Goal: Task Accomplishment & Management: Manage account settings

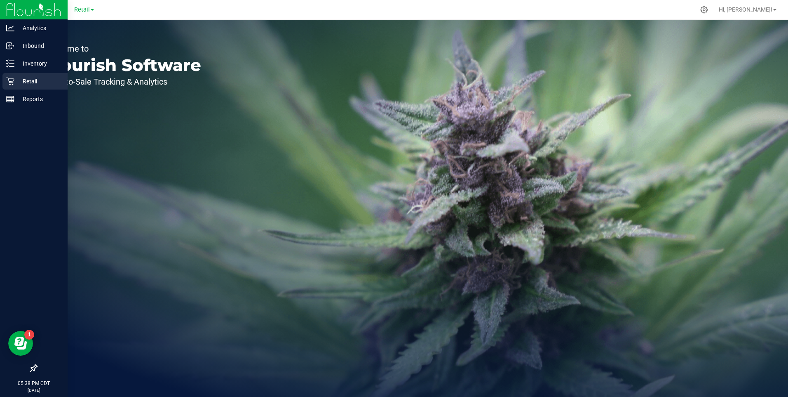
click at [6, 77] on div "Retail" at bounding box center [34, 81] width 65 height 16
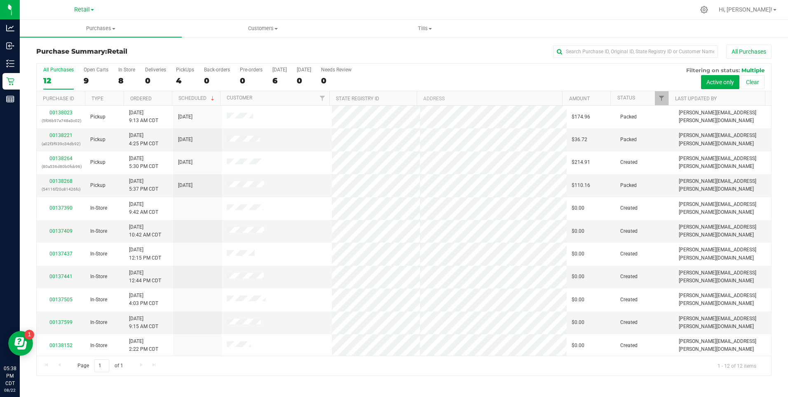
click at [437, 76] on div "All Purchases 12 Open Carts 9 In Store 8 Deliveries 0 PickUps 4 Back-orders 0 P…" at bounding box center [404, 77] width 735 height 28
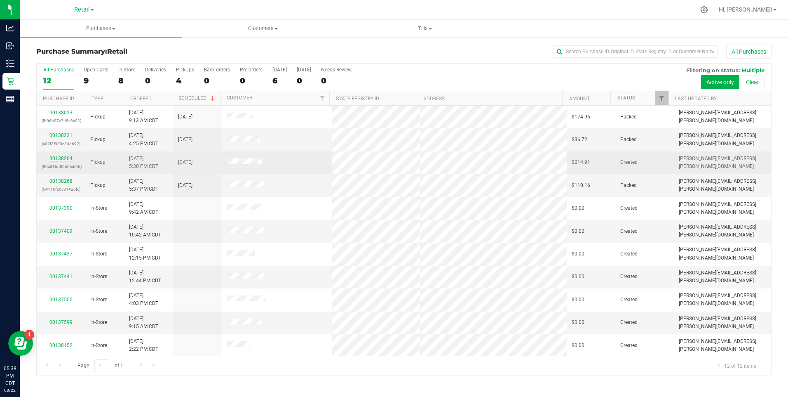
click at [62, 161] on link "00138264" at bounding box center [60, 158] width 23 height 6
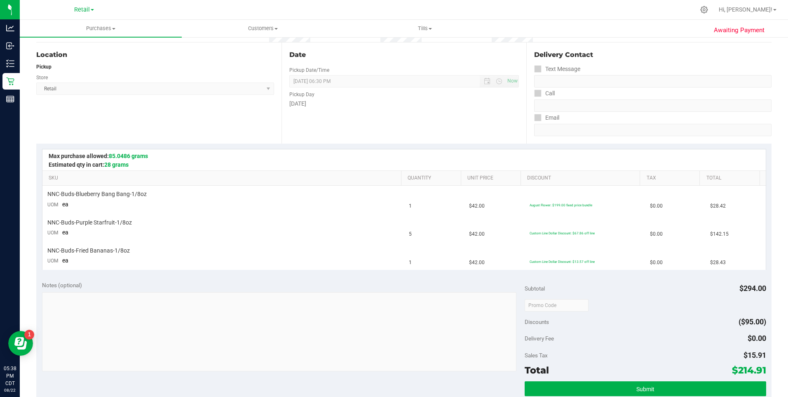
scroll to position [124, 0]
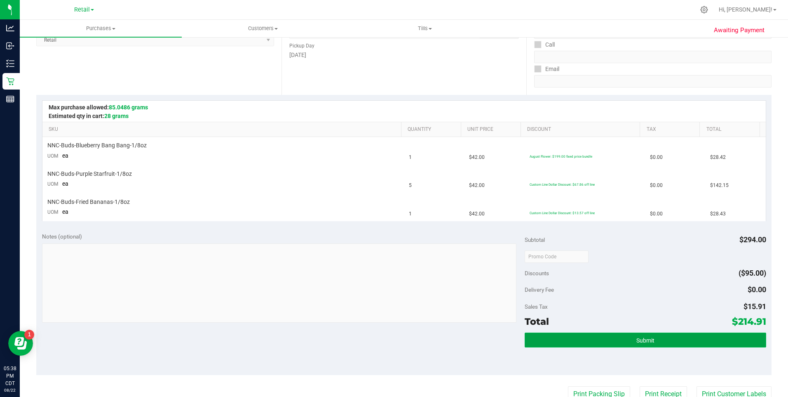
click at [597, 338] on button "Submit" at bounding box center [646, 339] width 242 height 15
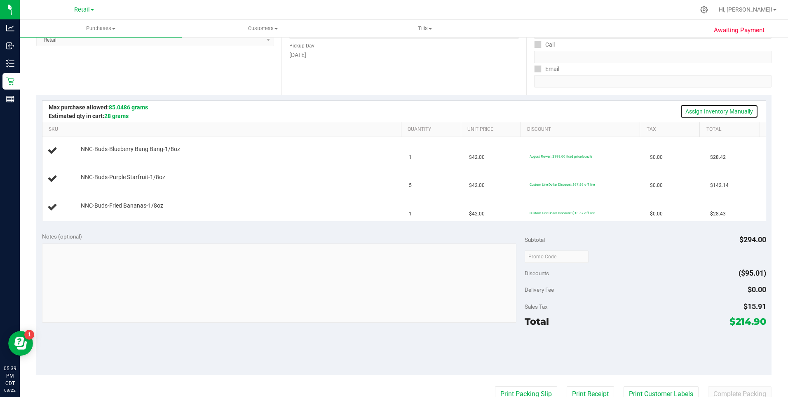
click at [725, 114] on link "Assign Inventory Manually" at bounding box center [719, 111] width 78 height 14
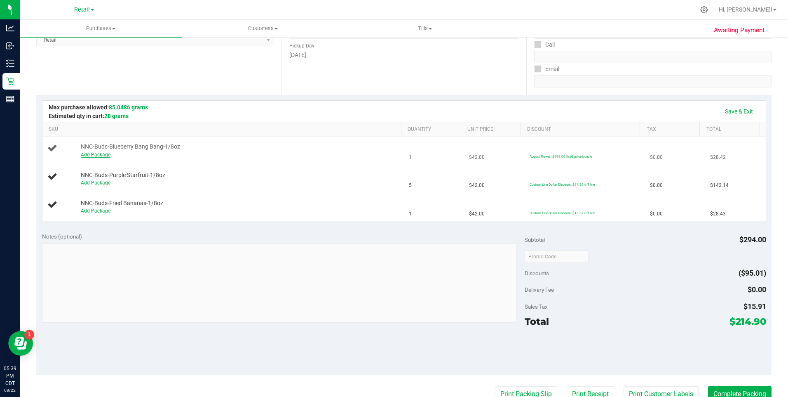
click at [103, 155] on link "Add Package" at bounding box center [96, 155] width 30 height 6
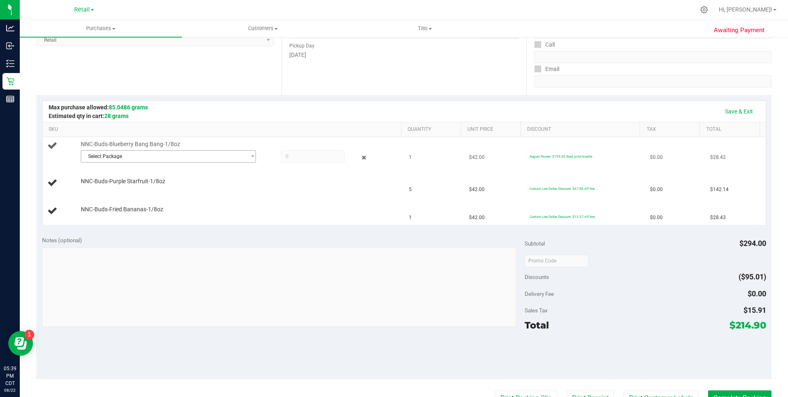
click at [214, 150] on span "Select Package" at bounding box center [169, 156] width 176 height 12
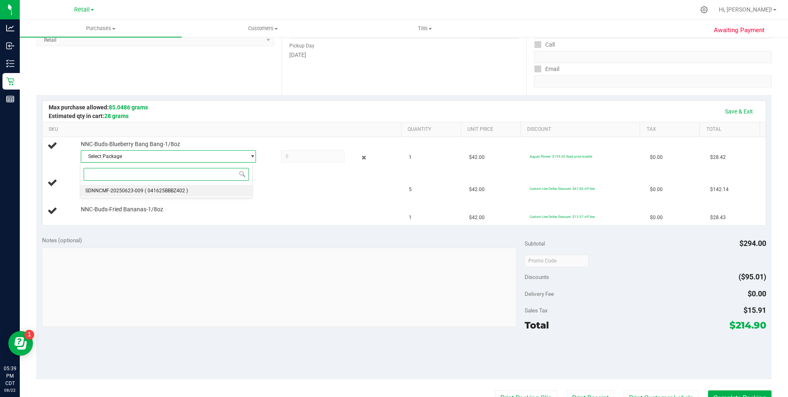
click at [186, 190] on span "( 041625BBBZ402 )" at bounding box center [166, 191] width 43 height 6
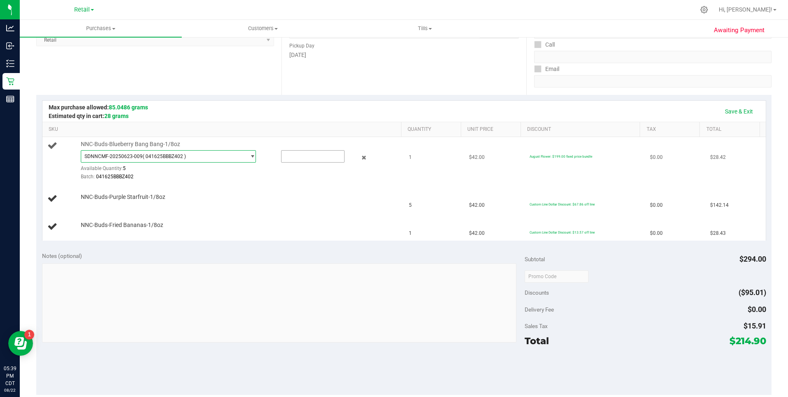
click at [304, 153] on input "text" at bounding box center [313, 156] width 63 height 12
type input "1"
click at [312, 129] on link "SKU" at bounding box center [223, 129] width 349 height 7
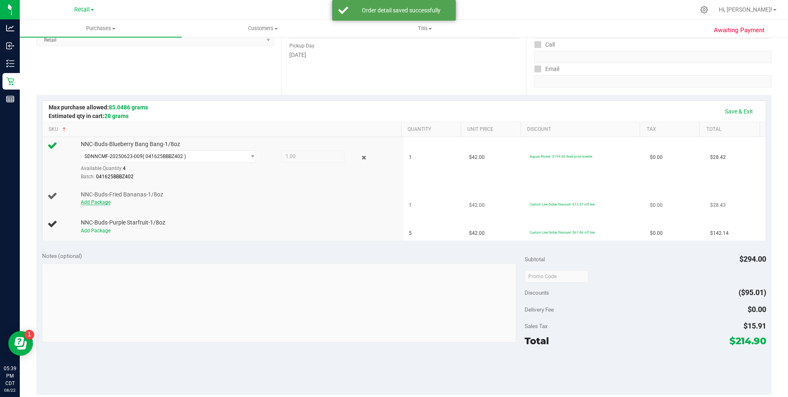
click at [103, 203] on link "Add Package" at bounding box center [96, 202] width 30 height 6
click at [126, 202] on span "Select Package" at bounding box center [163, 204] width 164 height 12
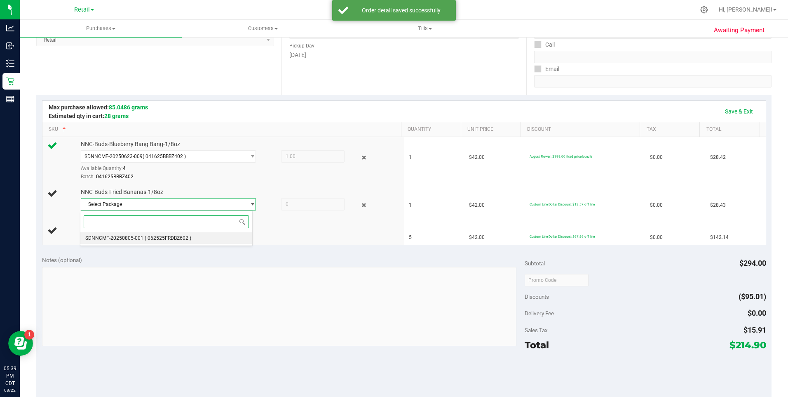
click at [141, 239] on span "SDNNCMF-20250805-001" at bounding box center [114, 238] width 58 height 6
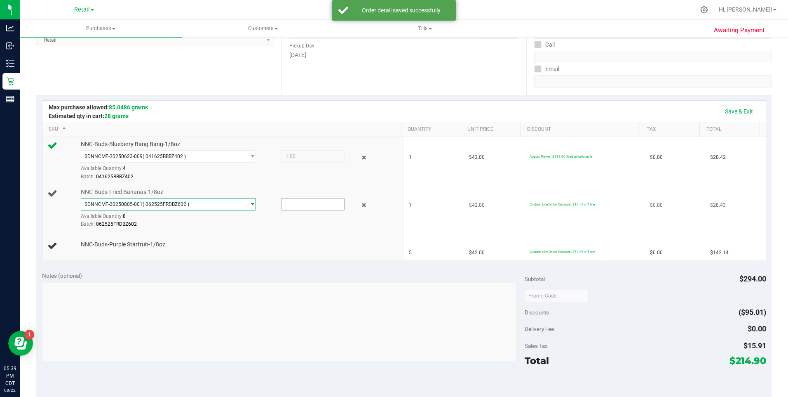
click at [304, 203] on input "text" at bounding box center [313, 204] width 63 height 12
type input "1"
click at [259, 181] on div at bounding box center [239, 181] width 317 height 0
type input "1.0000"
click at [105, 249] on link "Add Package" at bounding box center [96, 250] width 30 height 6
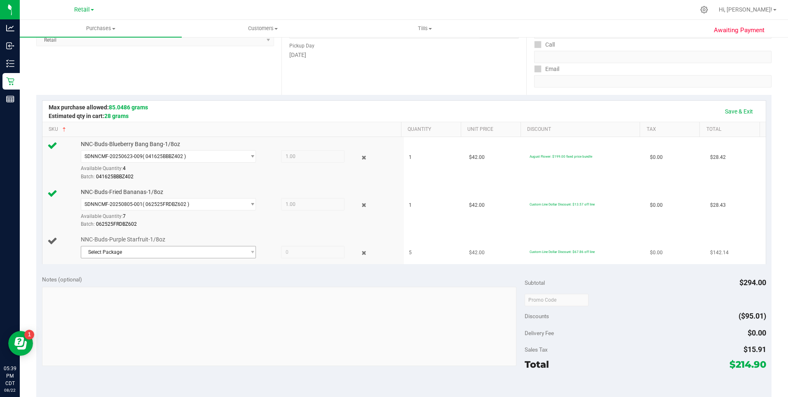
click at [218, 255] on span "Select Package" at bounding box center [163, 252] width 164 height 12
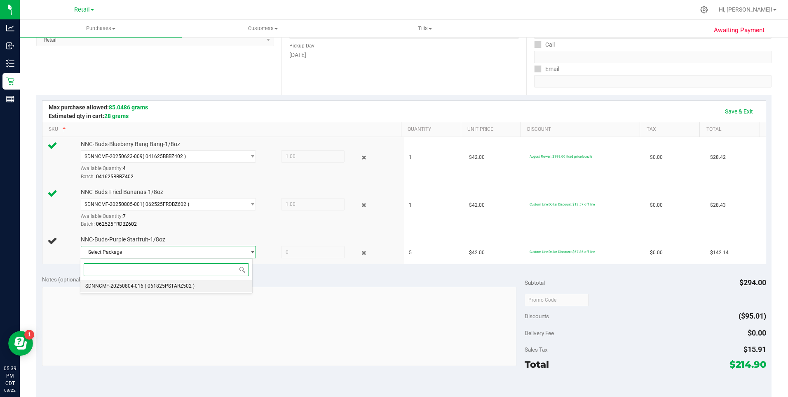
click at [176, 286] on span "( 061825PSTARZ502 )" at bounding box center [170, 286] width 50 height 6
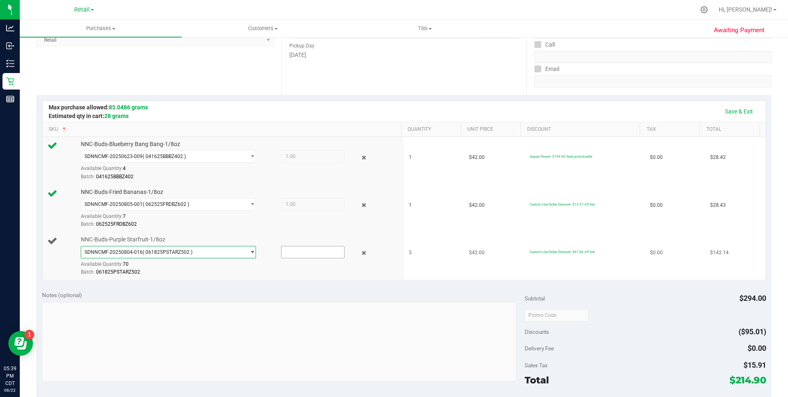
click at [298, 251] on input "text" at bounding box center [313, 252] width 63 height 12
type input "5"
click at [296, 224] on div "Batch: 062525FRDBZ602" at bounding box center [239, 224] width 317 height 8
type input "5.0000"
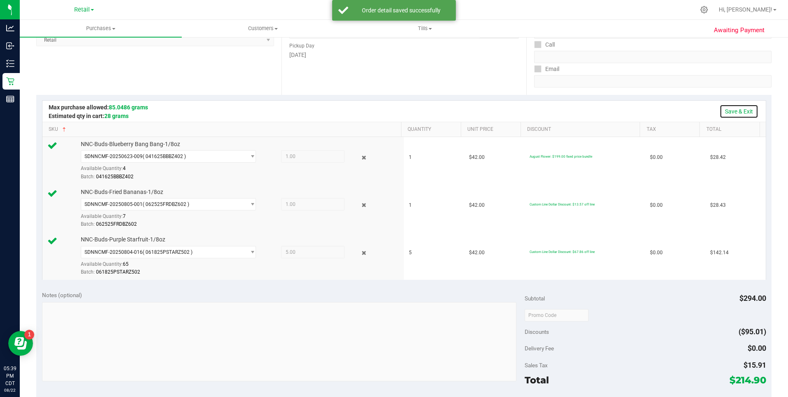
click at [739, 113] on link "Save & Exit" at bounding box center [739, 111] width 39 height 14
click at [735, 111] on link "Save & Exit" at bounding box center [739, 111] width 39 height 14
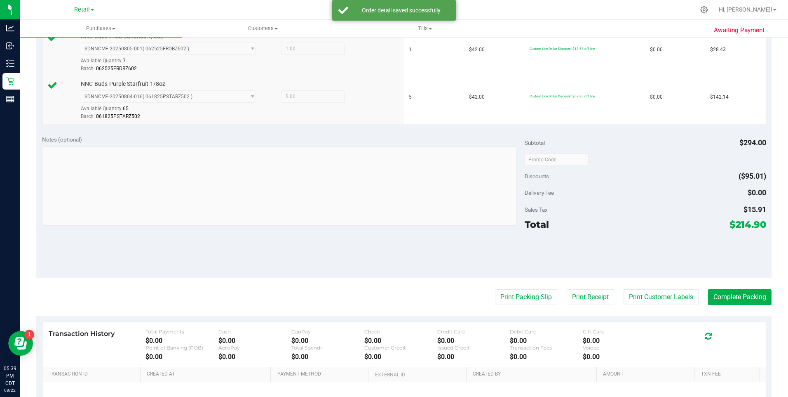
scroll to position [281, 0]
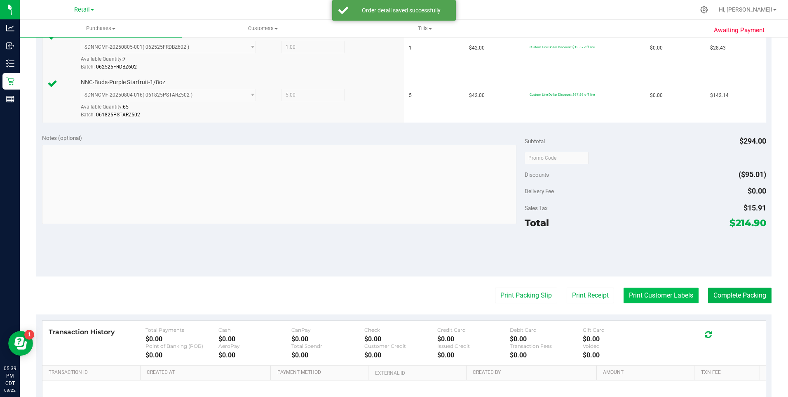
click at [668, 298] on button "Print Customer Labels" at bounding box center [661, 295] width 75 height 16
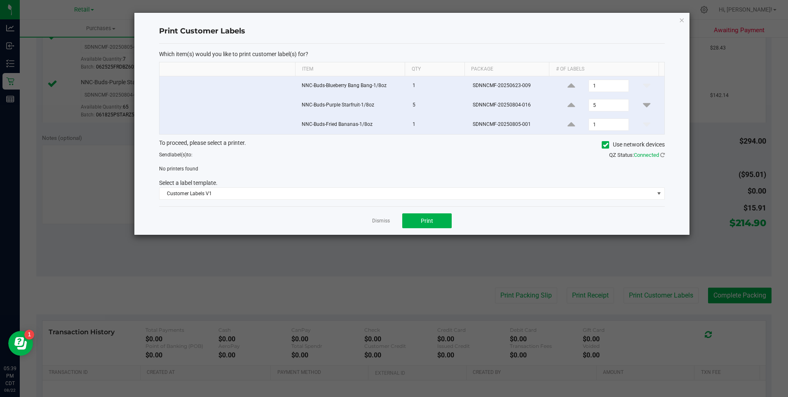
click at [603, 145] on icon at bounding box center [605, 145] width 5 height 0
click at [0, 0] on input "Use network devices" at bounding box center [0, 0] width 0 height 0
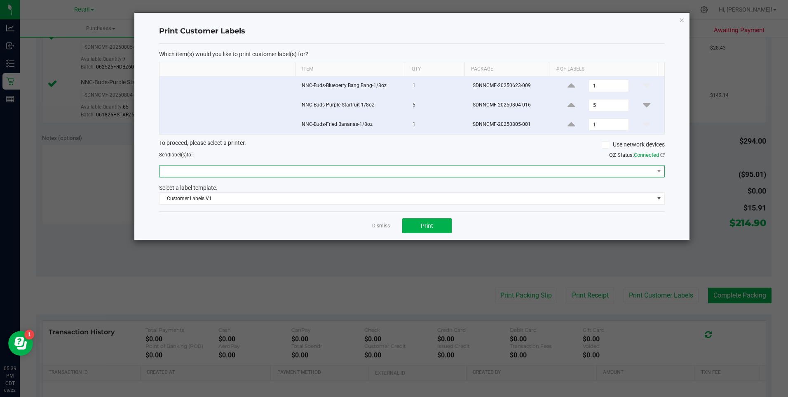
click at [575, 169] on span at bounding box center [407, 171] width 495 height 12
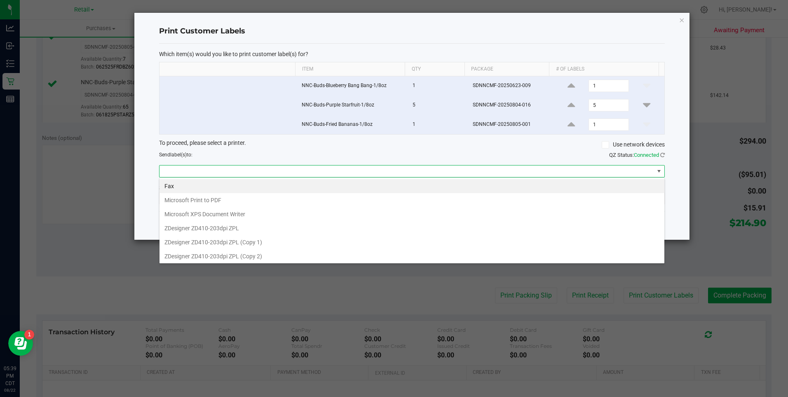
scroll to position [2, 0]
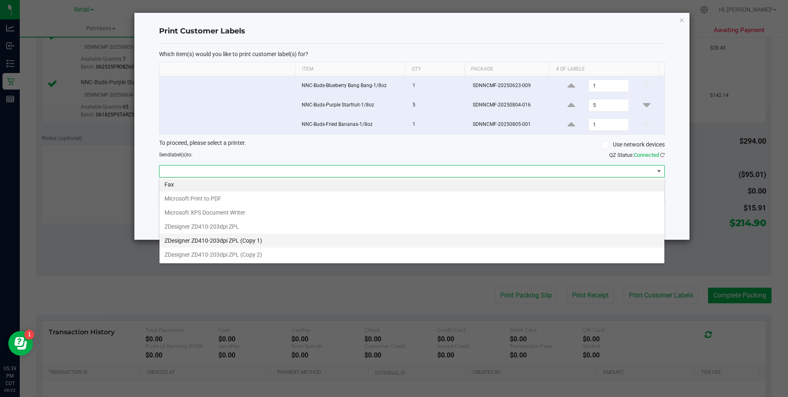
click at [272, 238] on 1\) "ZDesigner ZD410-203dpi ZPL (Copy 1)" at bounding box center [412, 240] width 505 height 14
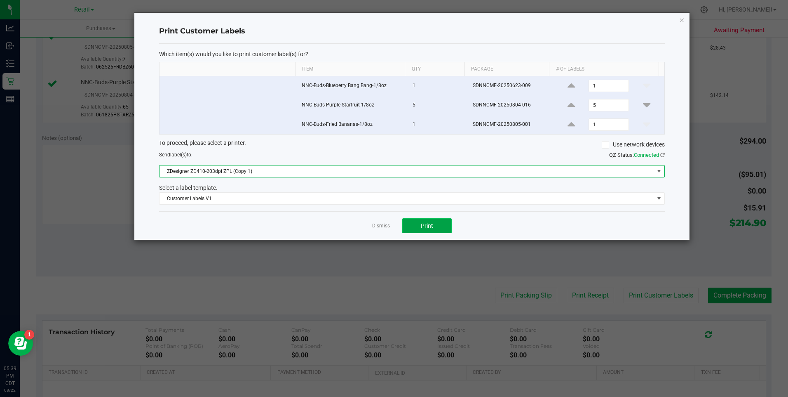
click at [427, 224] on span "Print" at bounding box center [427, 225] width 12 height 7
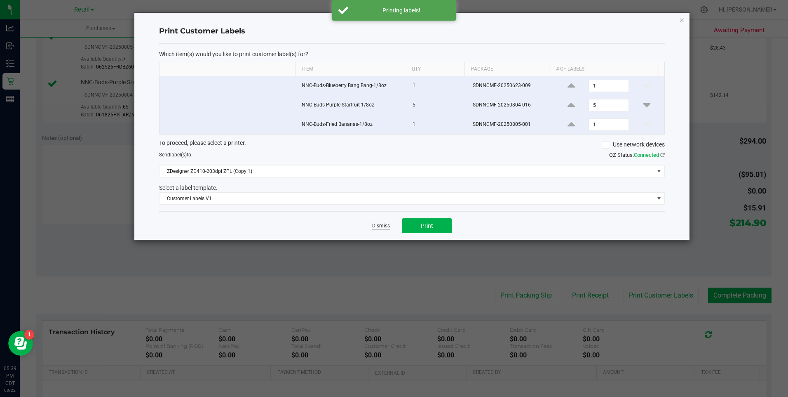
click at [388, 225] on link "Dismiss" at bounding box center [381, 225] width 18 height 7
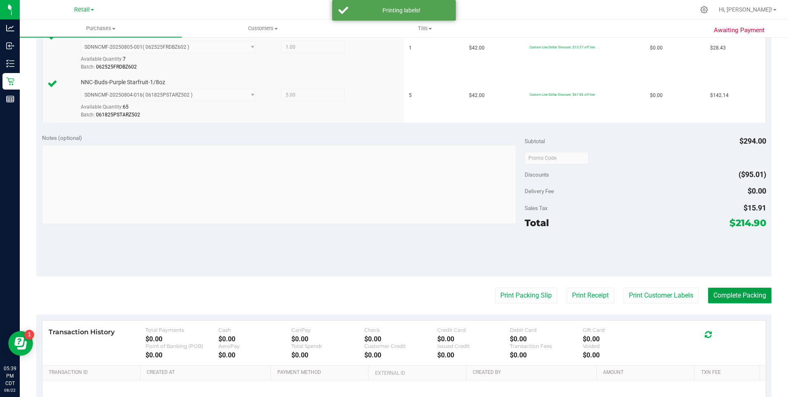
click at [720, 294] on button "Complete Packing" at bounding box center [739, 295] width 63 height 16
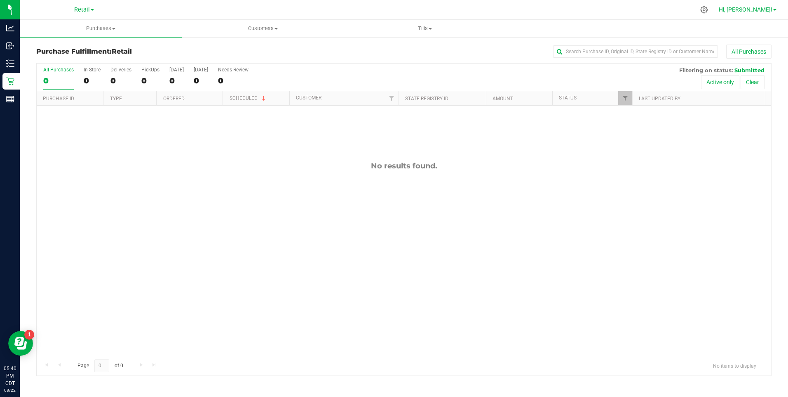
click at [758, 9] on span "Hi, [PERSON_NAME]!" at bounding box center [746, 9] width 54 height 7
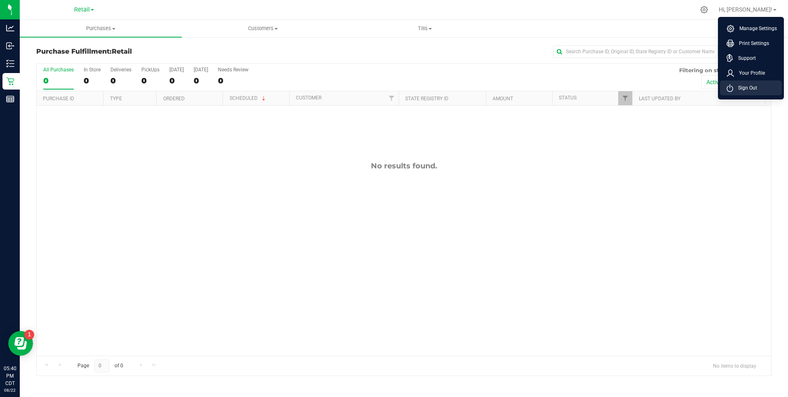
click at [742, 93] on li "Sign Out" at bounding box center [751, 87] width 62 height 15
